Goal: Use online tool/utility: Utilize a website feature to perform a specific function

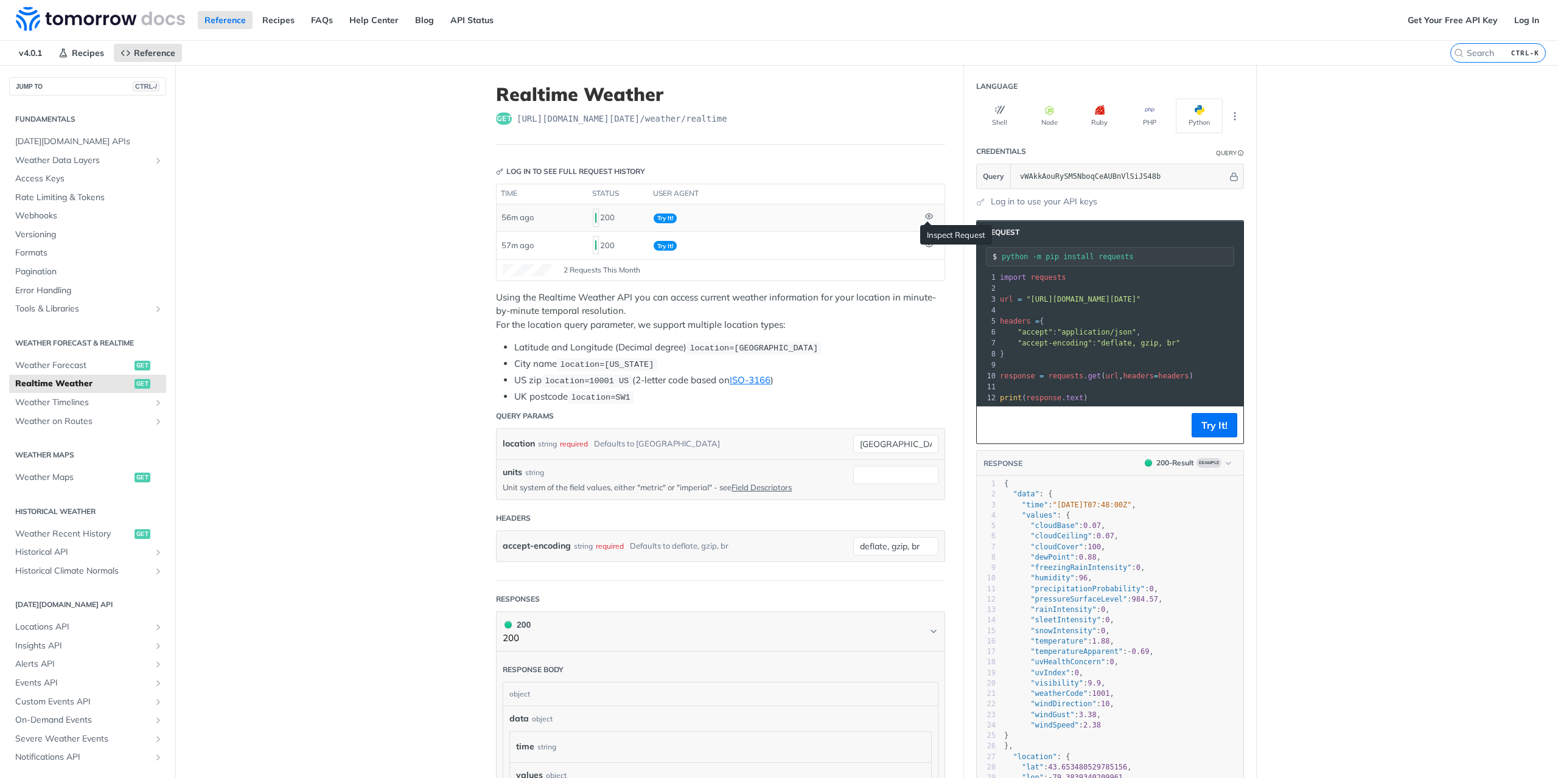
click at [925, 215] on icon at bounding box center [929, 216] width 8 height 8
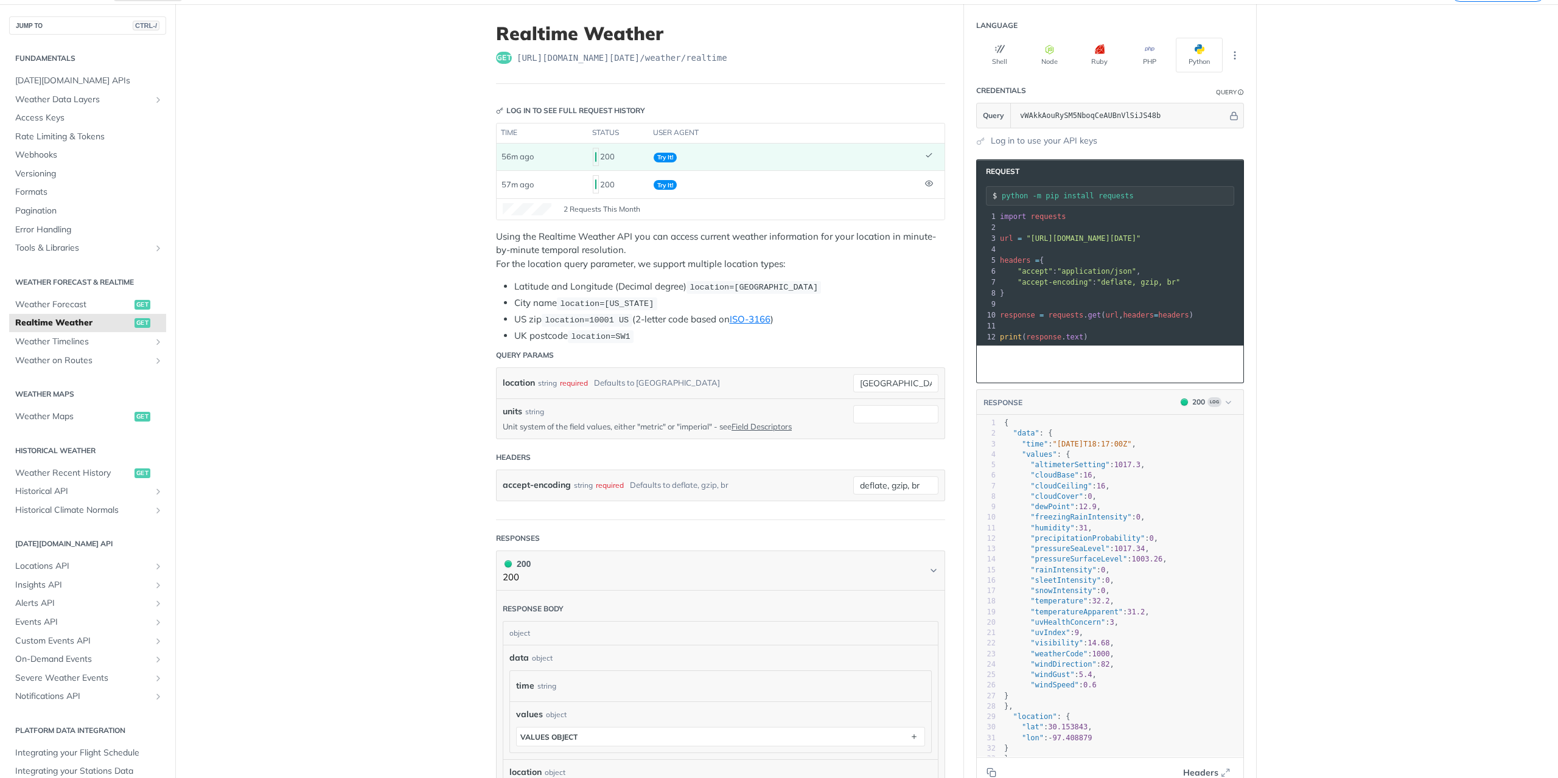
scroll to position [122, 0]
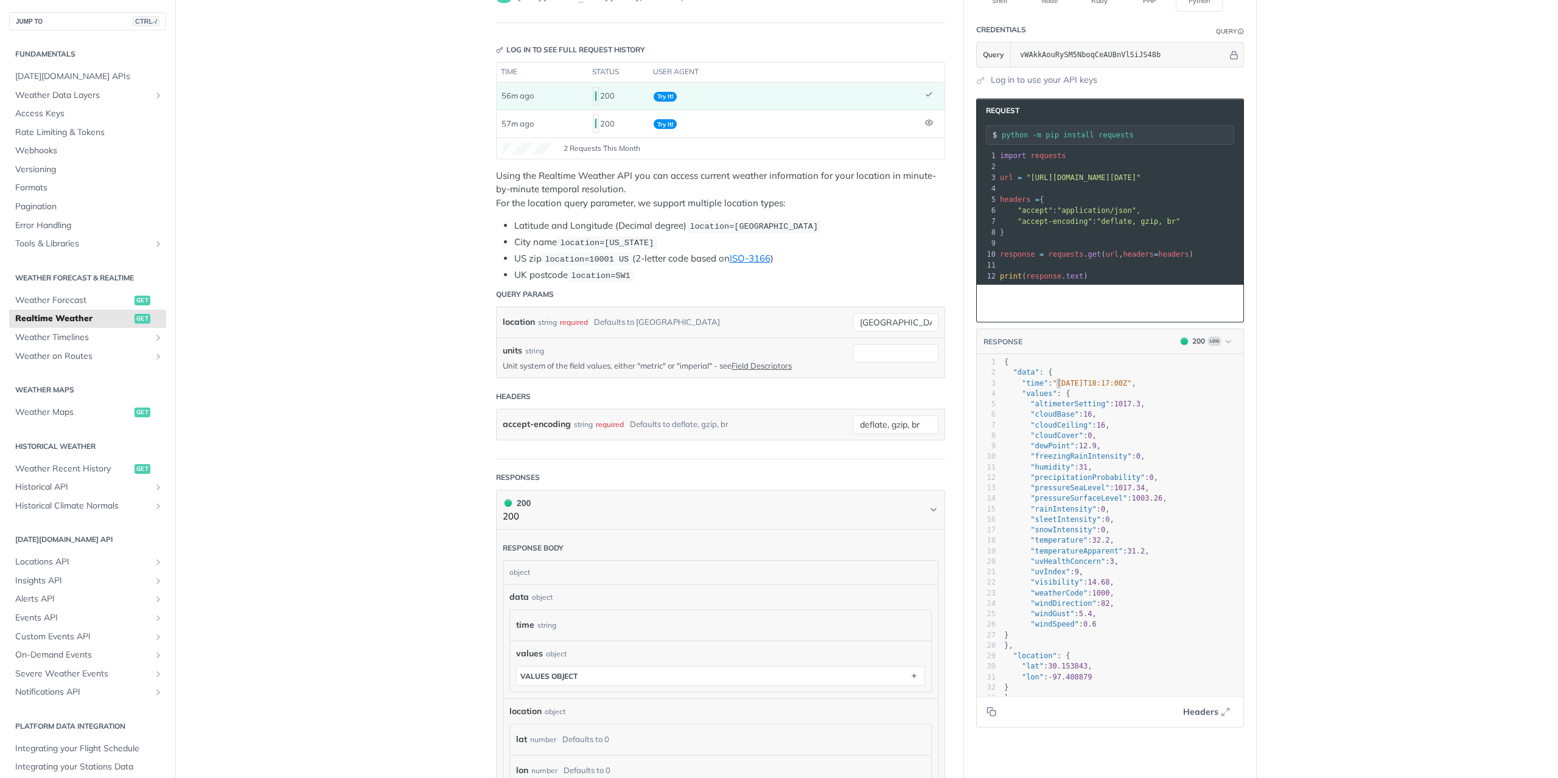
type textarea "2025-09-10T18:"
drag, startPoint x: 1051, startPoint y: 386, endPoint x: 1109, endPoint y: 386, distance: 57.2
click at [1109, 386] on span ""[DATE]T18:17:00Z"" at bounding box center [1092, 383] width 79 height 9
click at [1115, 388] on span ""[DATE]T18:17:00Z"" at bounding box center [1092, 383] width 79 height 9
click at [1114, 405] on span "1017.3" at bounding box center [1127, 404] width 26 height 9
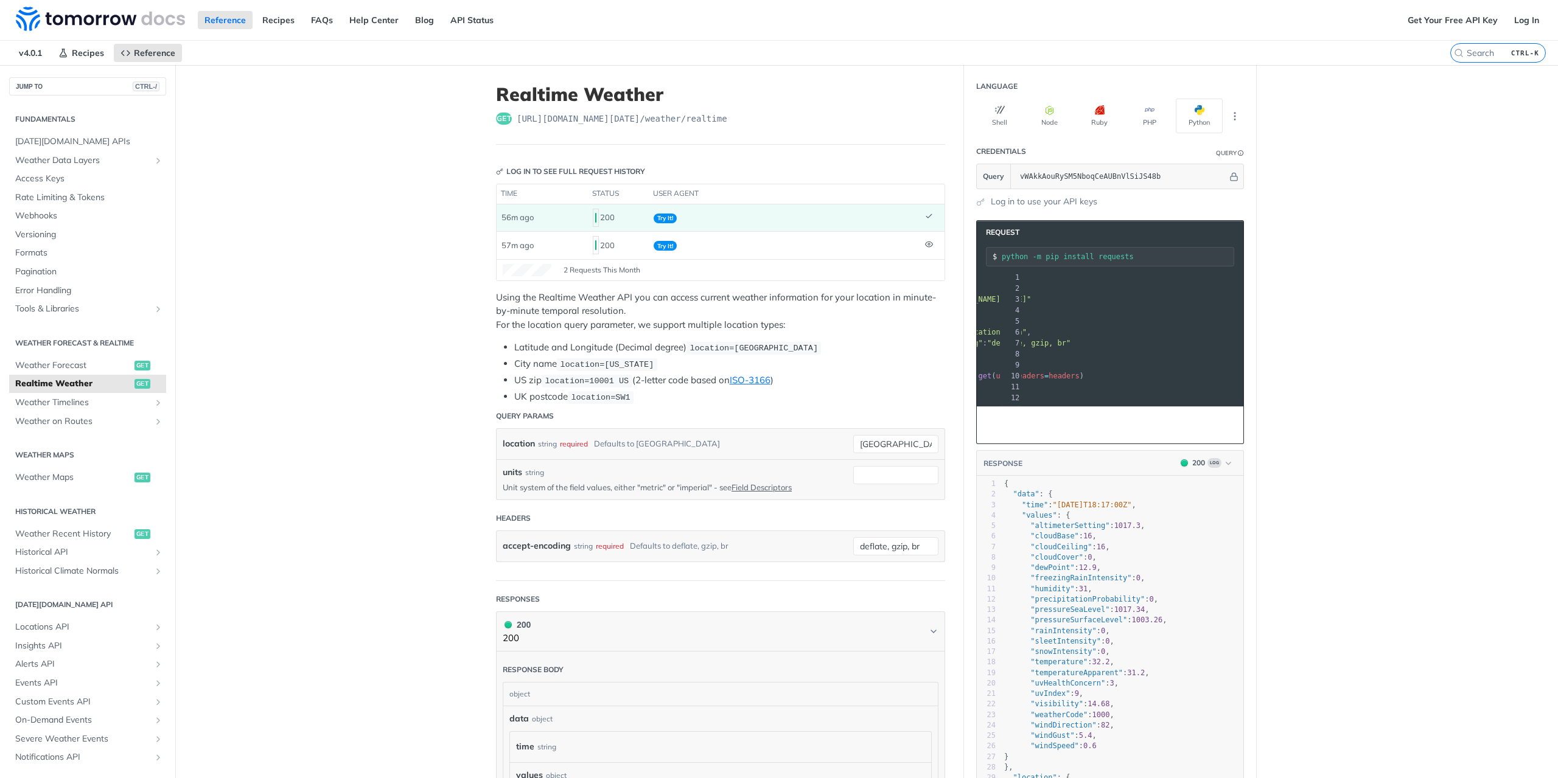
scroll to position [0, 170]
click at [970, 296] on span ""[URL][DOMAIN_NAME][DATE]"" at bounding box center [913, 299] width 114 height 9
drag, startPoint x: 1180, startPoint y: 299, endPoint x: 1030, endPoint y: 300, distance: 150.9
click at [970, 300] on span ""[URL][DOMAIN_NAME][DATE]"" at bounding box center [913, 299] width 114 height 9
copy span "location=30.153843%252C%2520-97.408879"
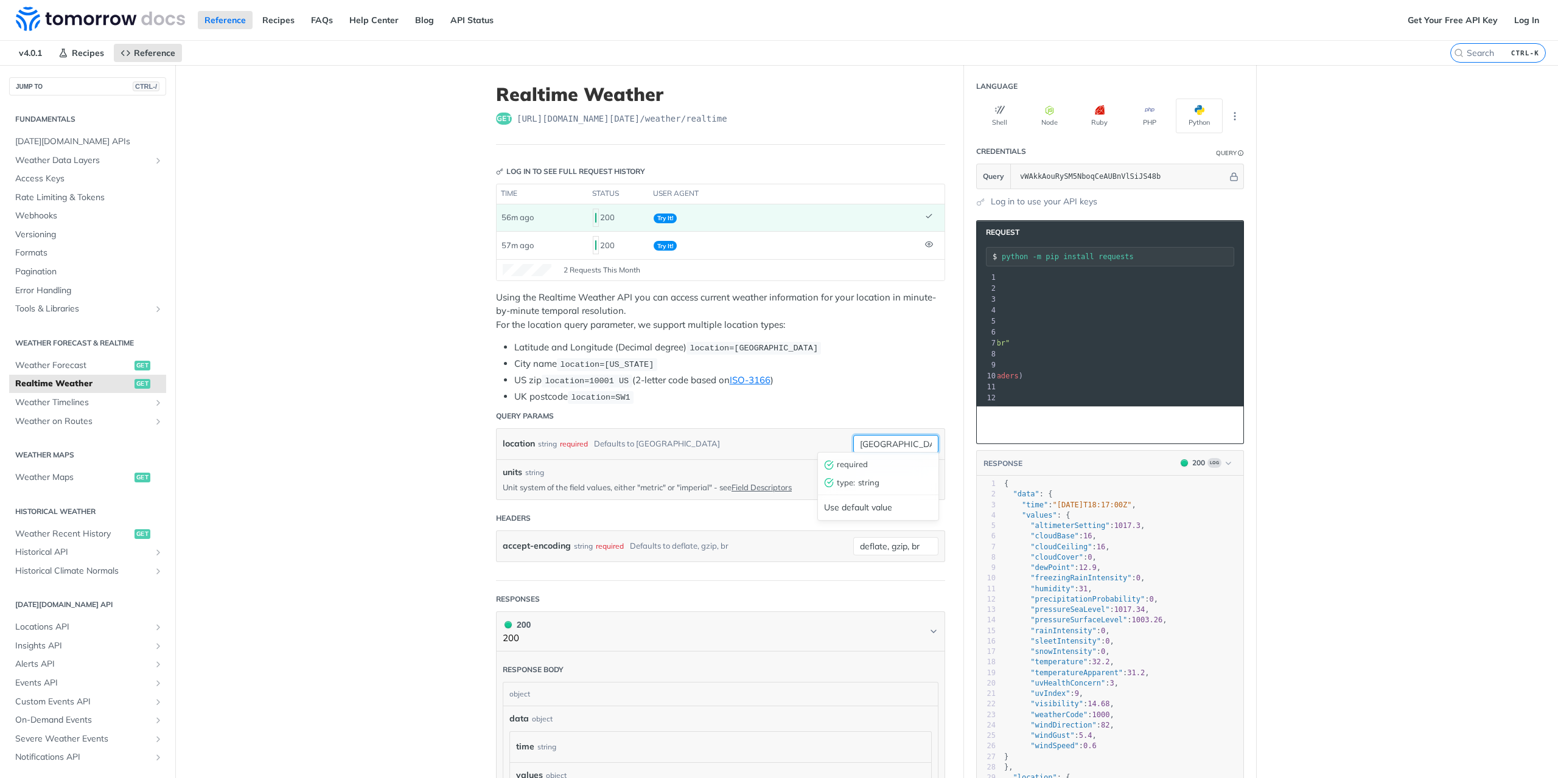
drag, startPoint x: 882, startPoint y: 441, endPoint x: 700, endPoint y: 437, distance: 182.6
click at [700, 437] on div "location string required Defaults to [GEOGRAPHIC_DATA] [GEOGRAPHIC_DATA] requir…" at bounding box center [721, 444] width 436 height 18
paste input "location=30.153843%252C%2520-97.408879"
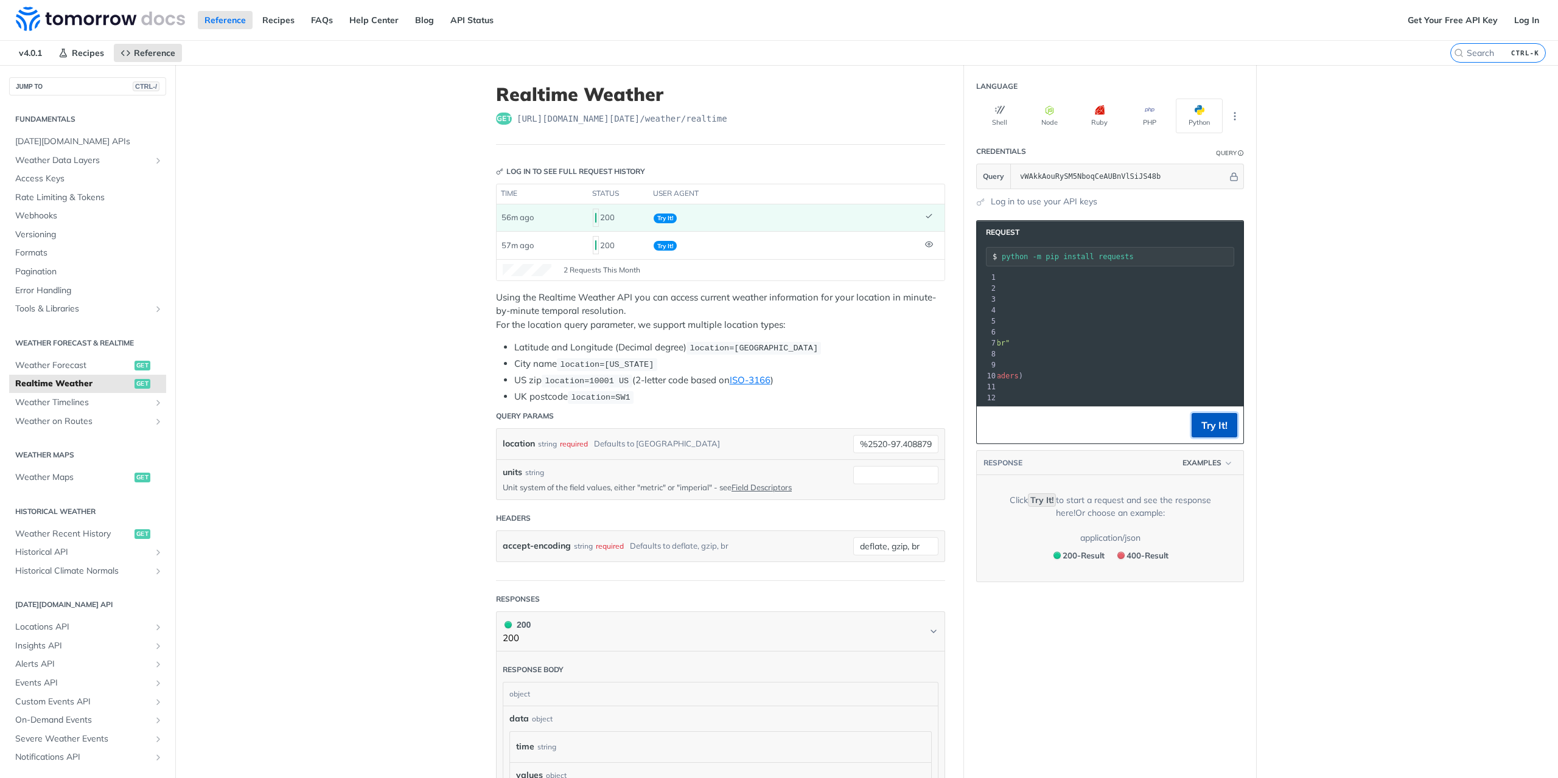
scroll to position [0, 0]
click at [1208, 437] on button "Try It!" at bounding box center [1214, 425] width 46 height 24
drag, startPoint x: 891, startPoint y: 439, endPoint x: 796, endPoint y: 439, distance: 94.9
click at [796, 439] on div "location string required Defaults to [GEOGRAPHIC_DATA] location=30.153843%252C%…" at bounding box center [721, 444] width 436 height 18
click at [1204, 437] on button "Try It!" at bounding box center [1214, 425] width 46 height 24
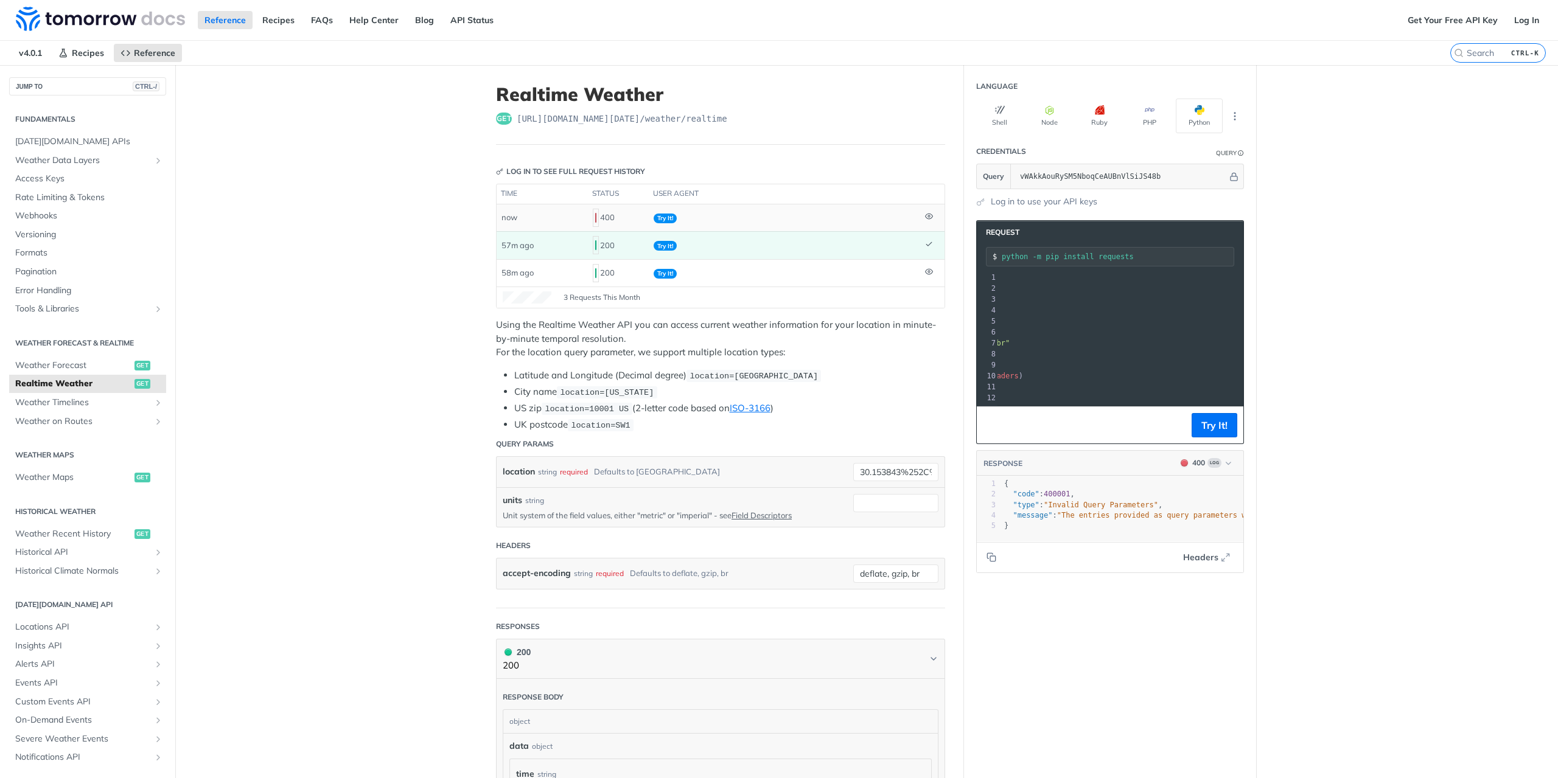
click at [792, 218] on td "Try It!" at bounding box center [784, 217] width 271 height 27
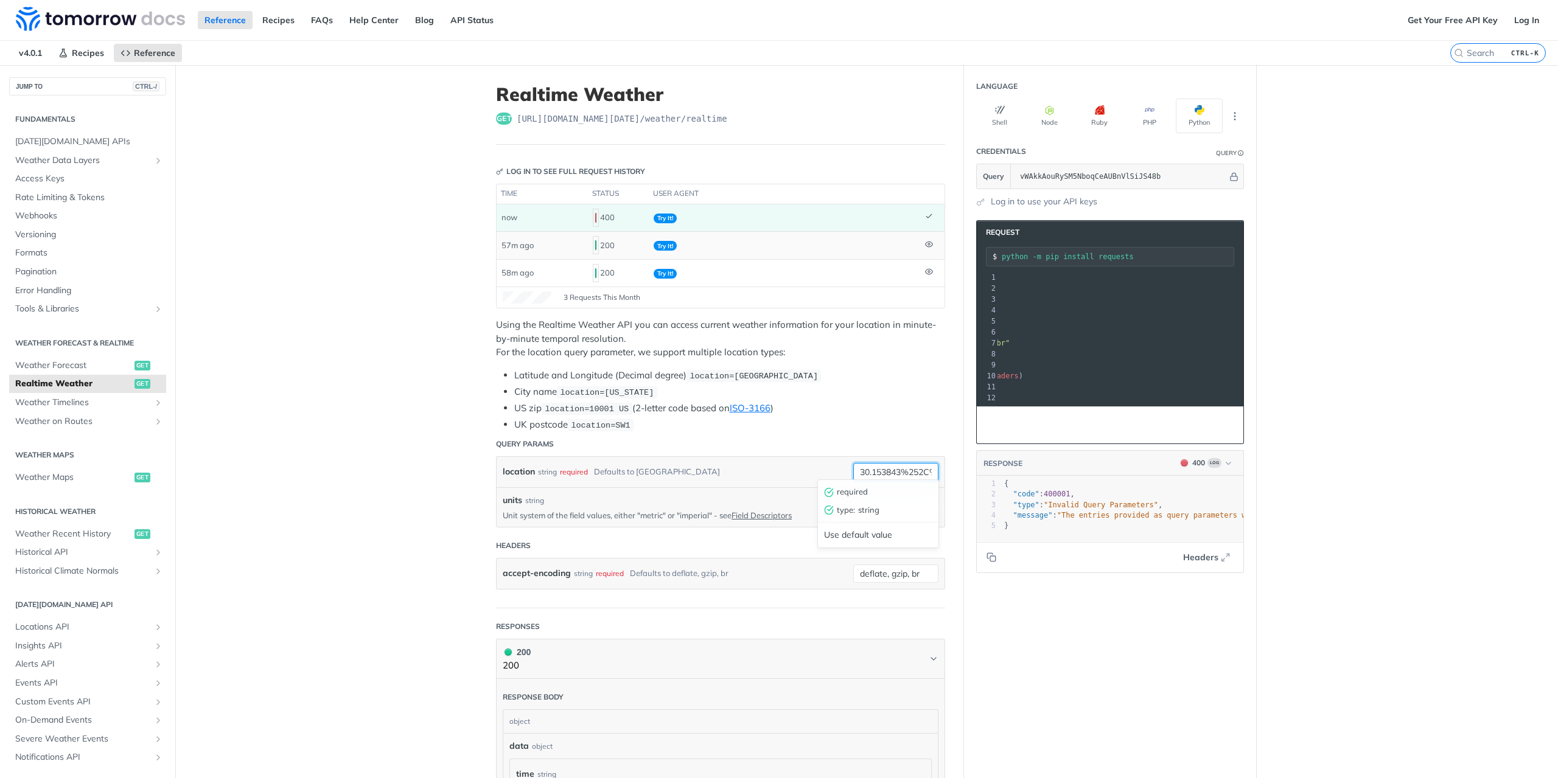
click at [904, 466] on input "30.153843%252C%2520-97.408879" at bounding box center [895, 472] width 85 height 18
drag, startPoint x: 870, startPoint y: 465, endPoint x: 1115, endPoint y: 453, distance: 244.9
click at [1019, 468] on div "Realtime Weather get [URL][DOMAIN_NAME][DATE] /weather/realtime Log in to see f…" at bounding box center [866, 645] width 779 height 1160
type input "30.153843, -97.408879"
click at [1225, 437] on button "Try It!" at bounding box center [1214, 425] width 46 height 24
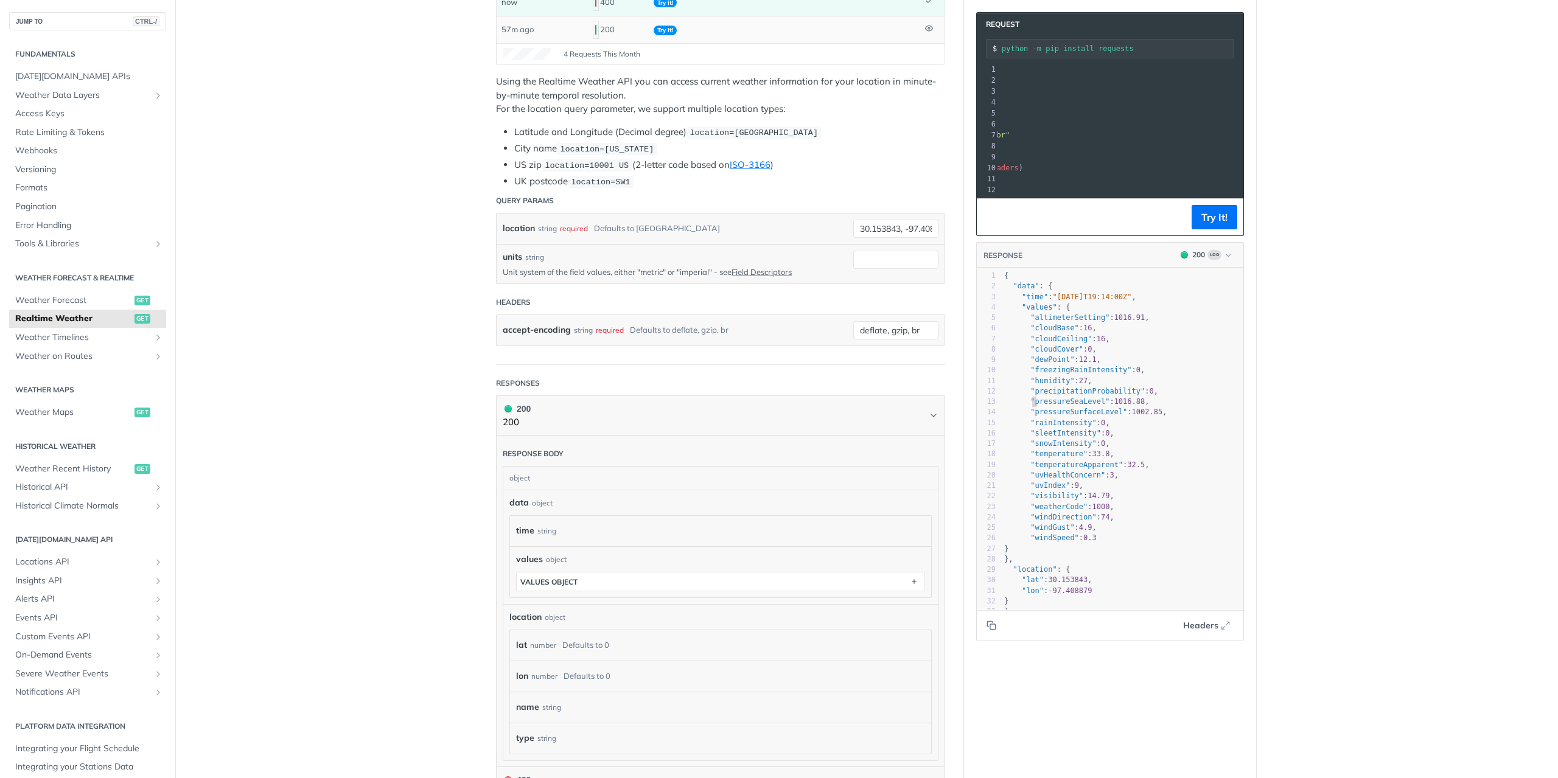
type textarea "pressureSeaLevel": 1016.88,"
drag, startPoint x: 1026, startPoint y: 406, endPoint x: 1147, endPoint y: 410, distance: 121.1
click at [1147, 407] on pre ""pressureSeaLevel" : 1016.88 ," at bounding box center [1127, 402] width 251 height 10
click at [1149, 407] on pre ""pressureSeaLevel" : 1016.88 ," at bounding box center [1127, 402] width 251 height 10
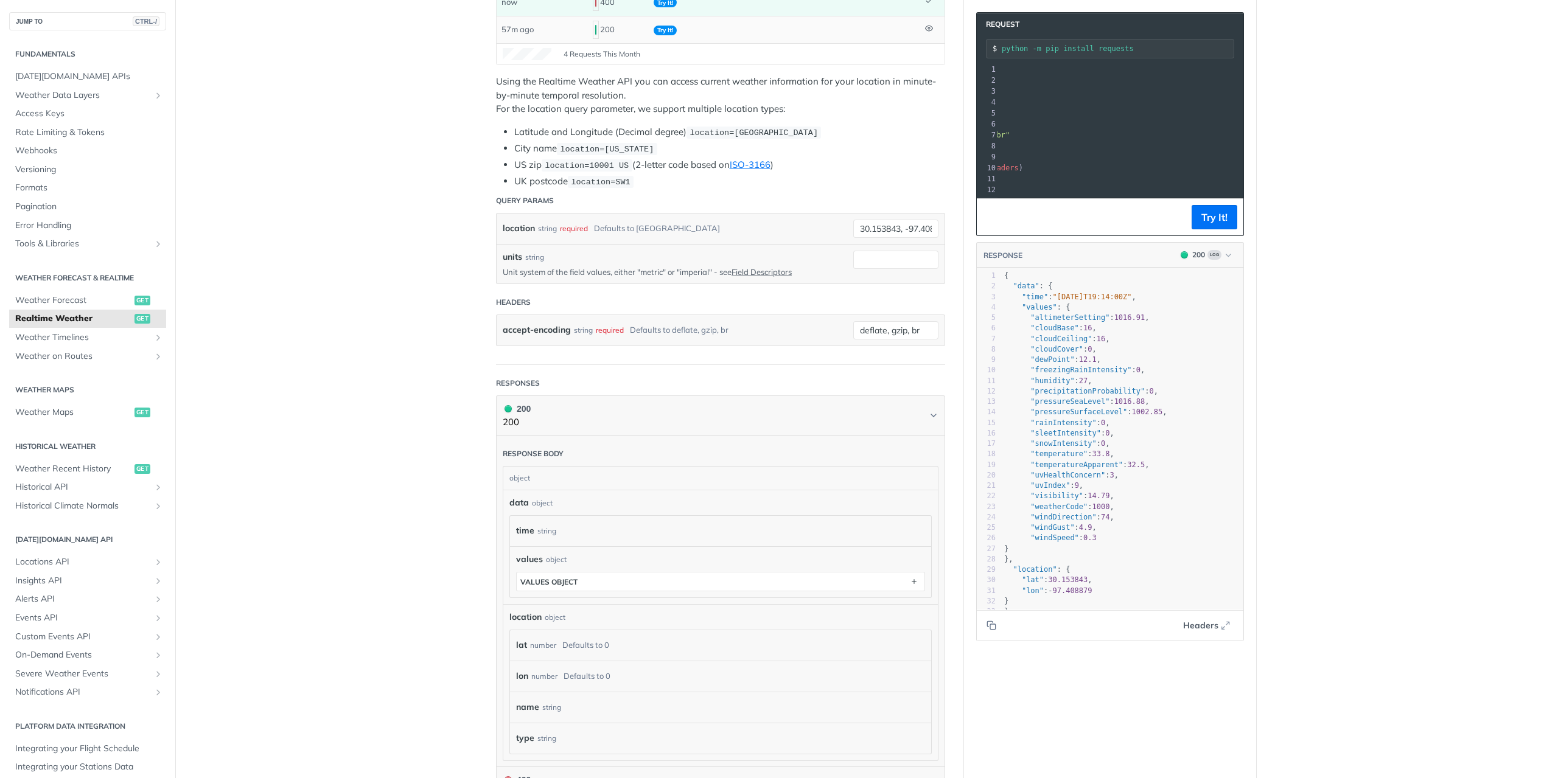
click at [1250, 371] on section "Request python -m pip install requests xxxxxxxxxx 12 1 import requests 2 ​ 3 ur…" at bounding box center [1110, 327] width 292 height 654
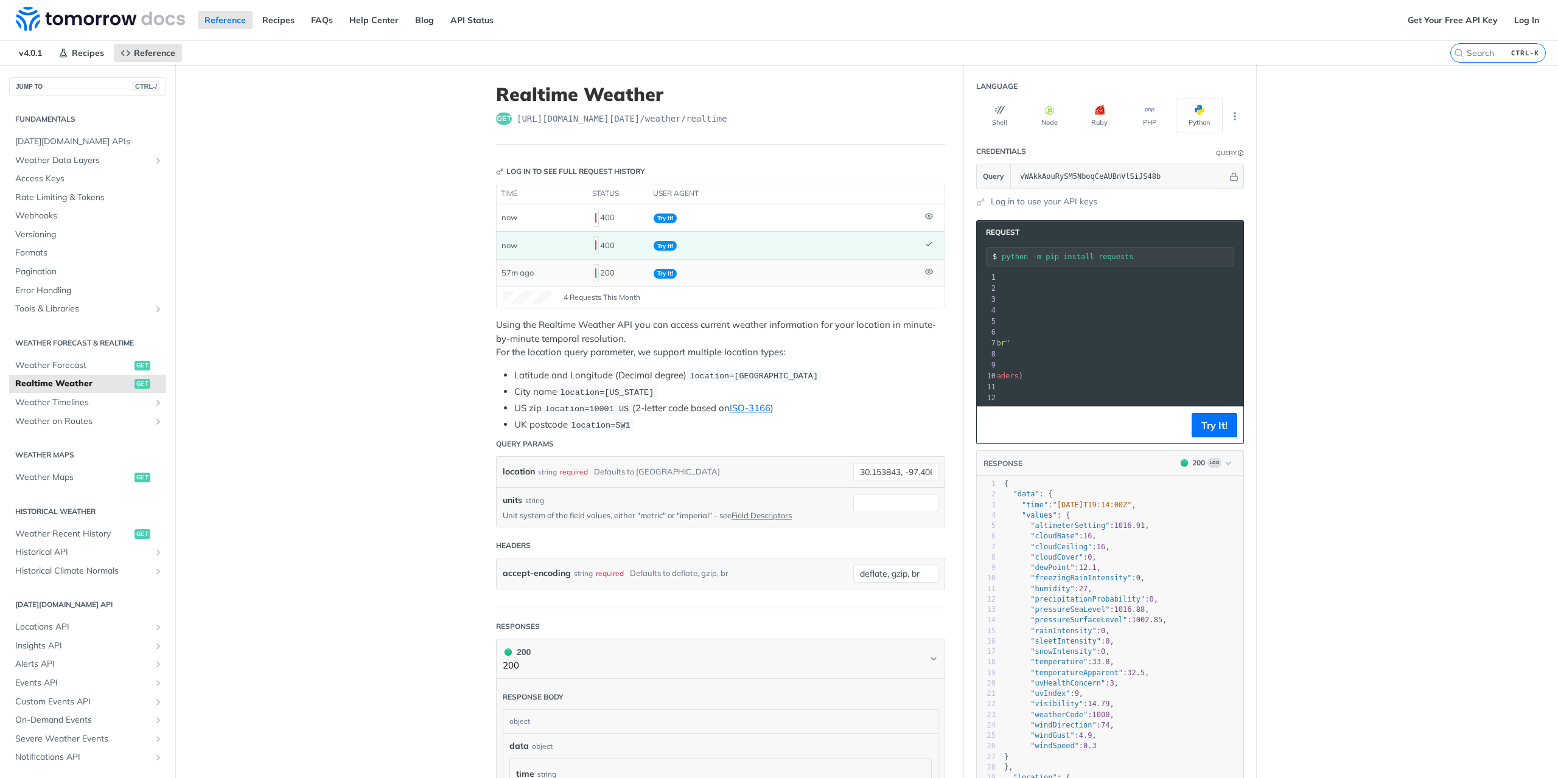
click at [440, 327] on main "JUMP TO CTRL-/ Fundamentals [DATE][DOMAIN_NAME] APIs Weather Data Layers Core P…" at bounding box center [779, 645] width 1558 height 1160
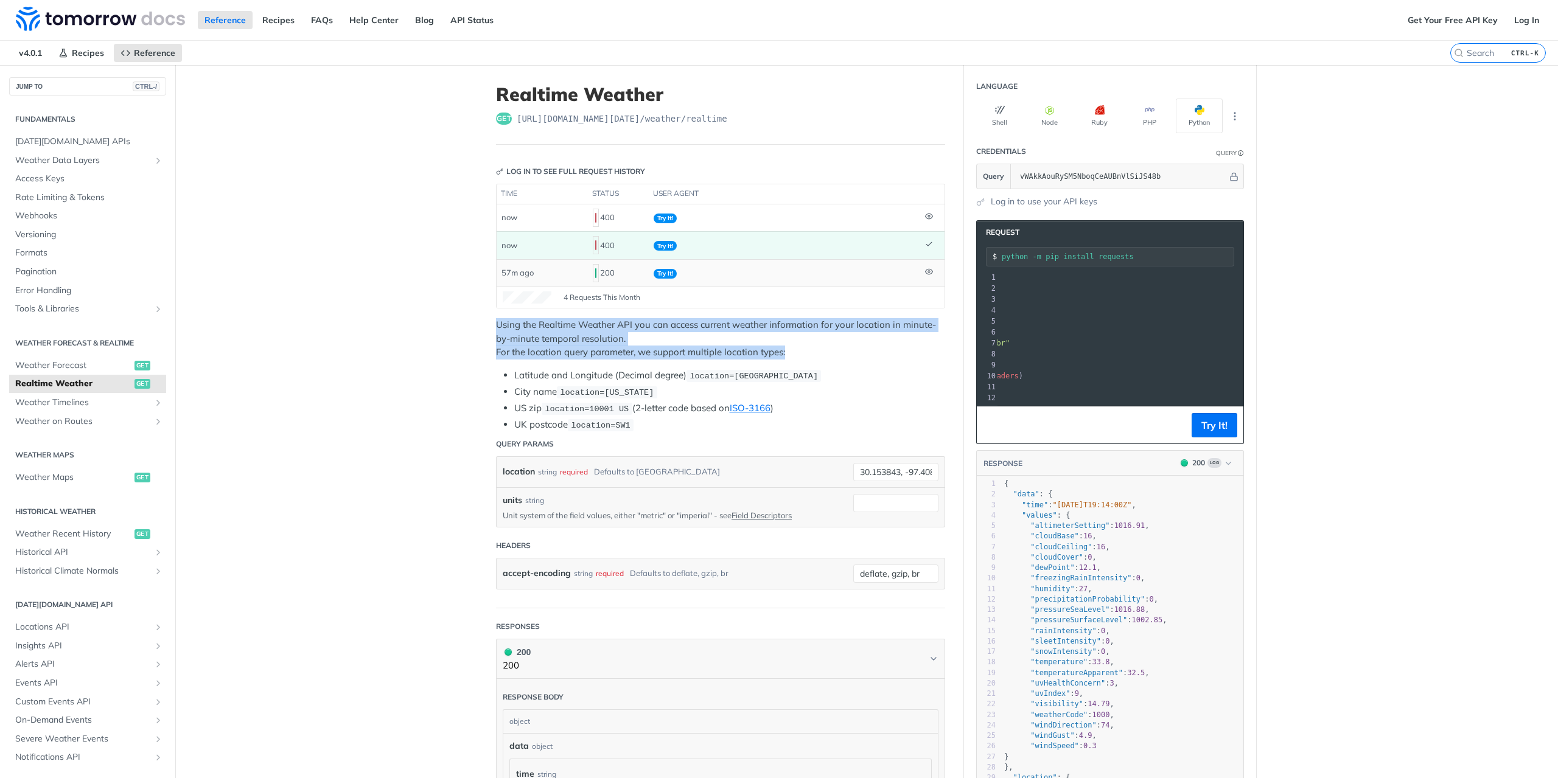
drag, startPoint x: 491, startPoint y: 323, endPoint x: 802, endPoint y: 350, distance: 312.1
click at [802, 350] on p "Using the Realtime Weather API you can access current weather information for y…" at bounding box center [720, 338] width 449 height 41
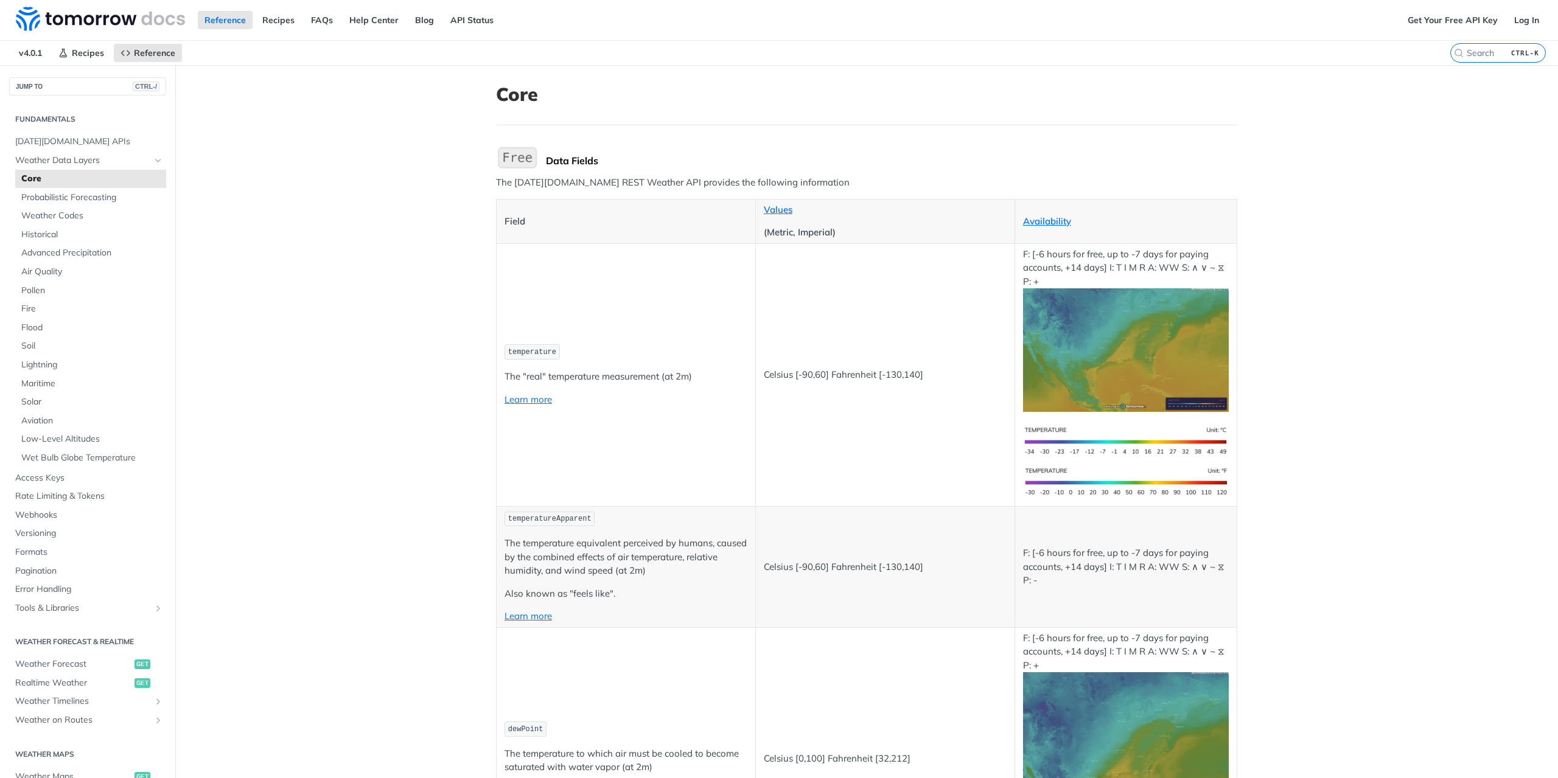
scroll to position [2982, 0]
